Goal: Task Accomplishment & Management: Use online tool/utility

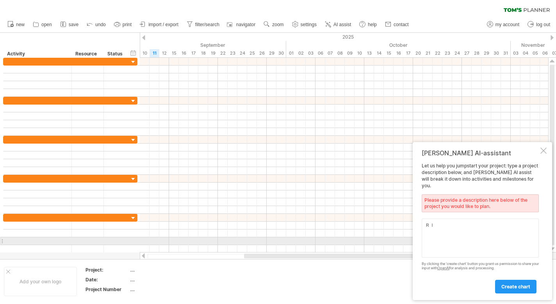
type textarea "Ｒ"
click at [471, 230] on textarea "Rise XH&S" at bounding box center [480, 238] width 117 height 39
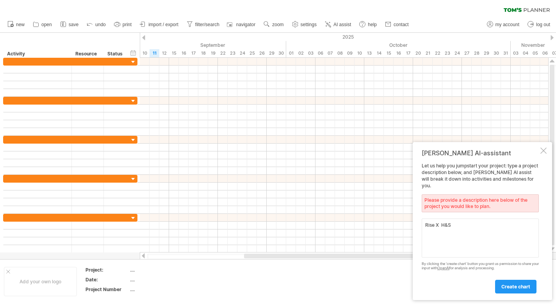
type textarea "Rise X H&S"
click at [515, 279] on div "create chart" at bounding box center [480, 283] width 117 height 20
click at [515, 284] on span "create chart" at bounding box center [515, 287] width 29 height 6
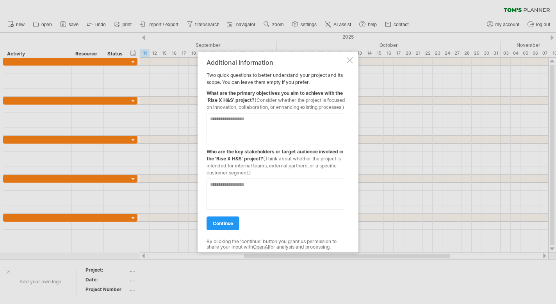
click at [245, 120] on textarea at bounding box center [276, 128] width 139 height 31
drag, startPoint x: 207, startPoint y: 88, endPoint x: 250, endPoint y: 107, distance: 47.4
click at [250, 107] on div "What are the primary objectives you aim to achieve with the 'Rise X H&S' projec…" at bounding box center [276, 97] width 139 height 25
drag, startPoint x: 206, startPoint y: 56, endPoint x: 228, endPoint y: 85, distance: 36.5
click at [228, 85] on div "Additional information Two quick questions to better understand your project an…" at bounding box center [278, 152] width 161 height 201
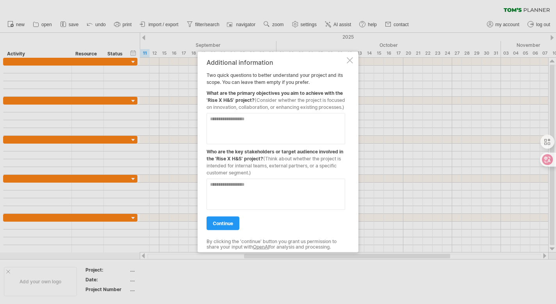
drag, startPoint x: 207, startPoint y: 71, endPoint x: 238, endPoint y: 109, distance: 48.5
click at [238, 109] on div "Additional information Two quick questions to better understand your project an…" at bounding box center [276, 152] width 139 height 187
drag, startPoint x: 234, startPoint y: 111, endPoint x: 199, endPoint y: 84, distance: 43.7
click at [199, 84] on div "Additional information Two quick questions to better understand your project an…" at bounding box center [278, 152] width 161 height 201
click at [238, 110] on div at bounding box center [276, 125] width 139 height 37
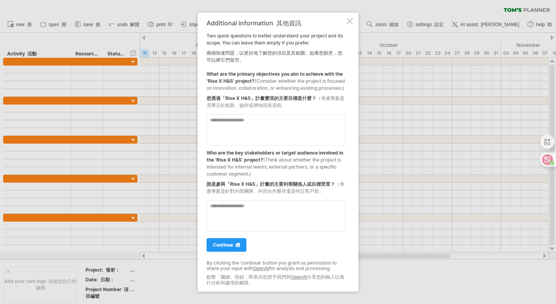
click at [284, 125] on textarea at bounding box center [276, 129] width 139 height 31
click at [237, 248] on font "續" at bounding box center [237, 245] width 5 height 6
